Goal: Information Seeking & Learning: Check status

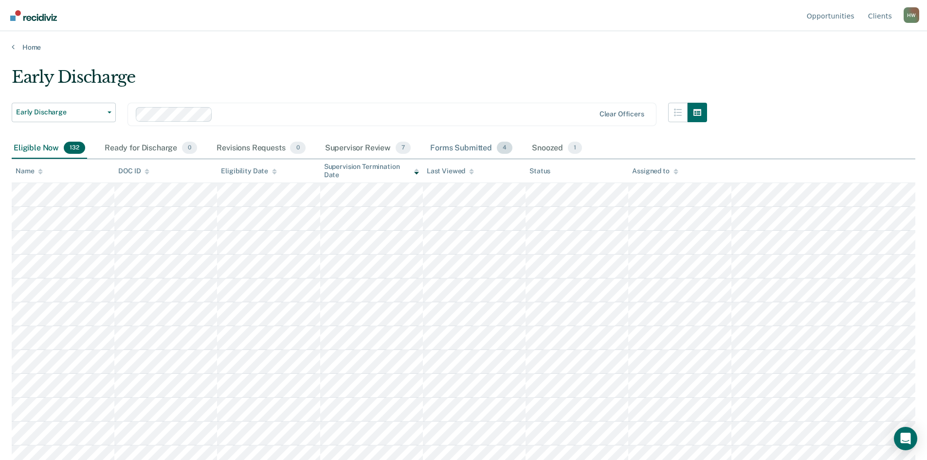
click at [481, 144] on div "Forms Submitted 4" at bounding box center [471, 148] width 86 height 21
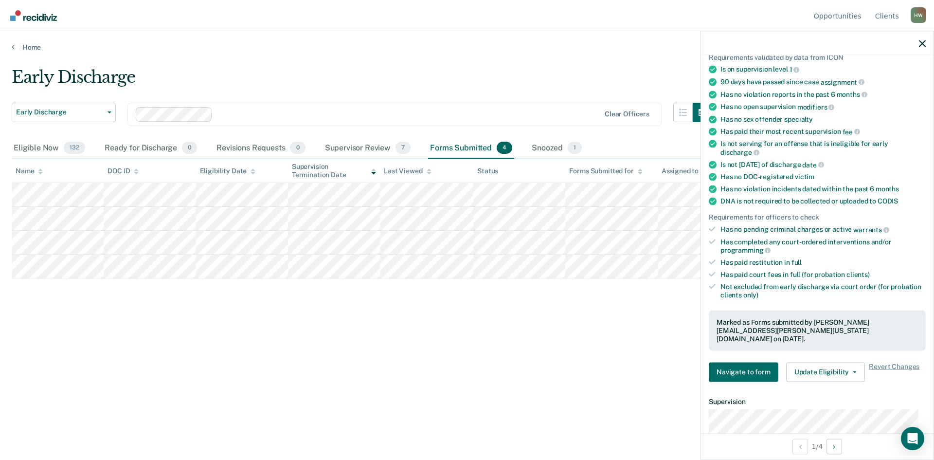
scroll to position [97, 0]
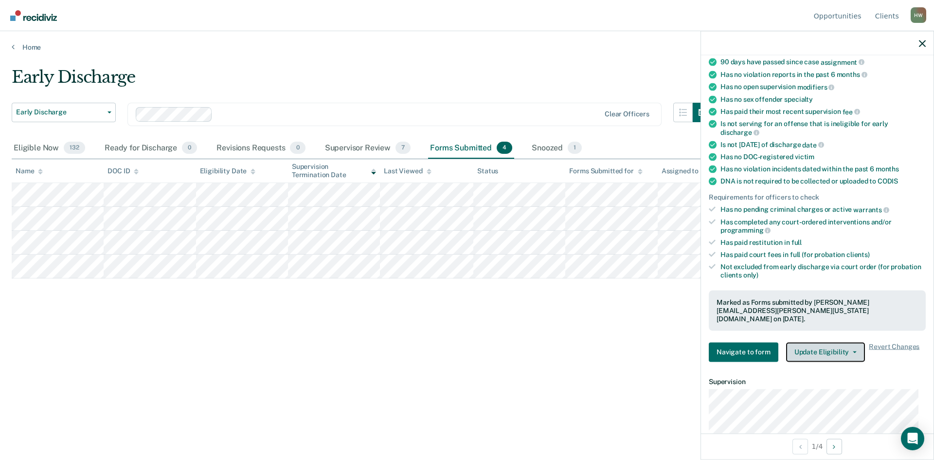
click at [849, 351] on span "button" at bounding box center [853, 352] width 8 height 2
click at [862, 111] on div "Has paid their most recent supervision fee" at bounding box center [823, 111] width 205 height 9
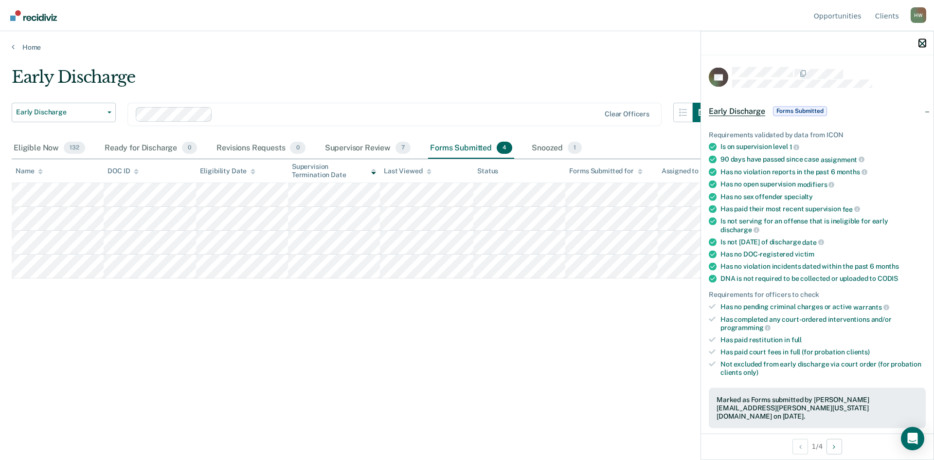
click at [924, 42] on icon "button" at bounding box center [922, 43] width 7 height 7
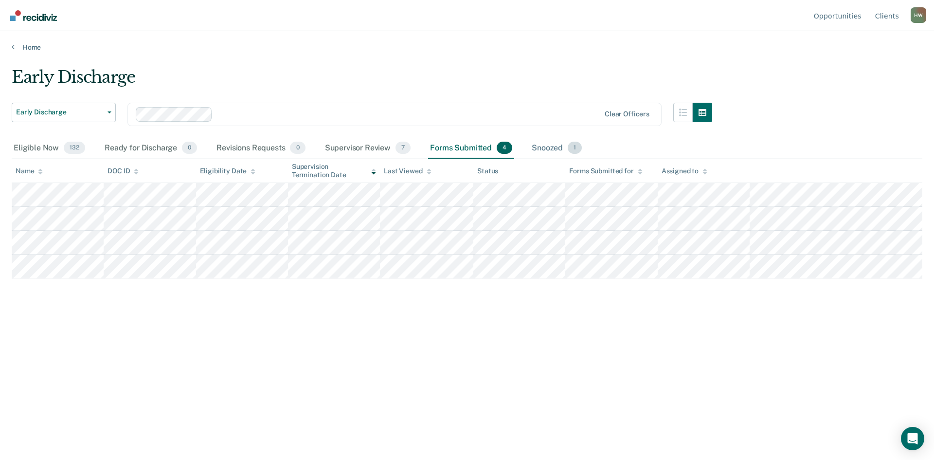
click at [555, 148] on div "Snoozed 1" at bounding box center [557, 148] width 54 height 21
